Goal: Find specific page/section: Find specific page/section

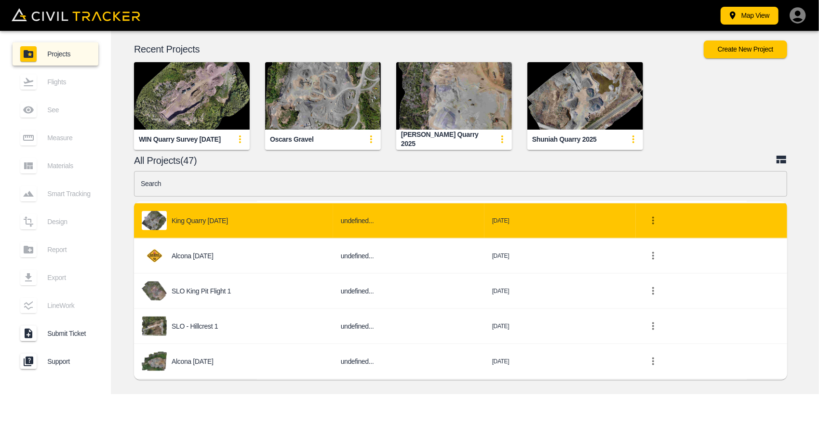
scroll to position [1061, 0]
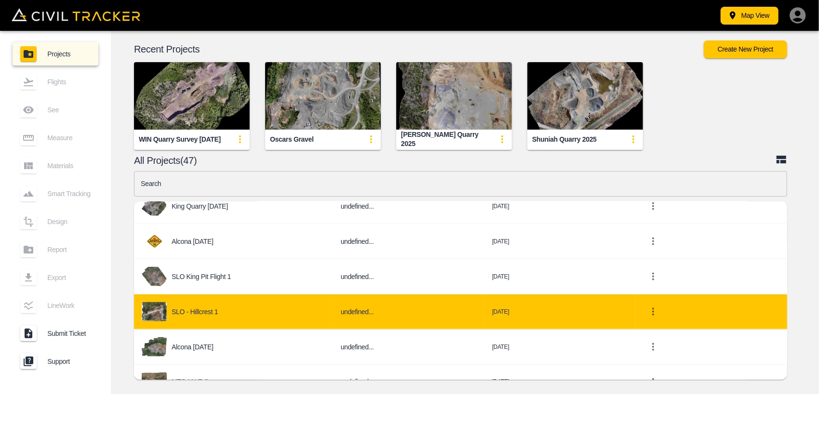
click at [236, 302] on div "SLO - Hillcrest 1" at bounding box center [234, 311] width 184 height 19
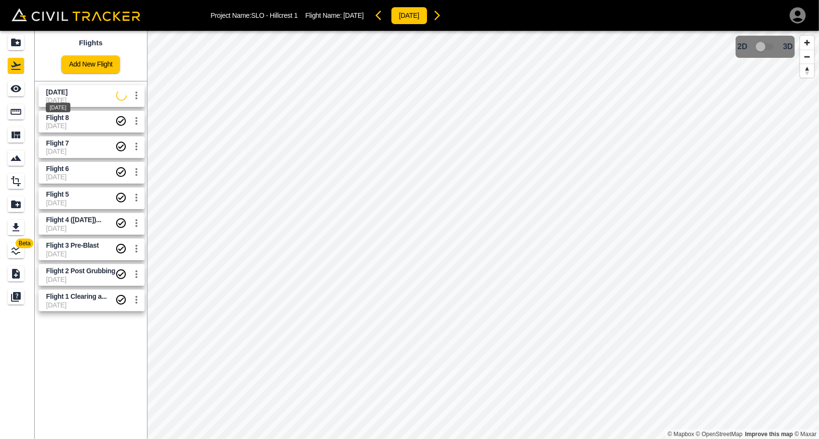
drag, startPoint x: 61, startPoint y: 92, endPoint x: 64, endPoint y: 99, distance: 7.6
click at [64, 99] on div "[DATE]" at bounding box center [58, 104] width 27 height 17
click at [68, 88] on span "[DATE]" at bounding box center [56, 92] width 21 height 8
click at [136, 94] on icon "settings" at bounding box center [137, 96] width 12 height 12
click at [139, 66] on div at bounding box center [409, 219] width 819 height 439
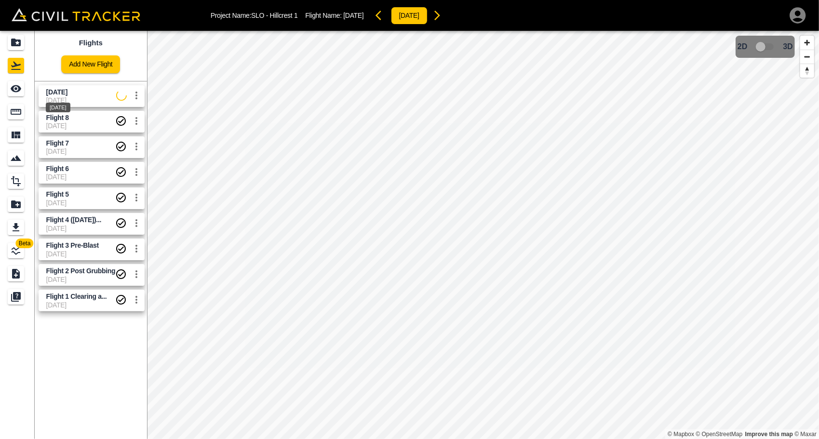
click at [65, 94] on span "[DATE]" at bounding box center [56, 92] width 21 height 8
